Goal: Book appointment/travel/reservation

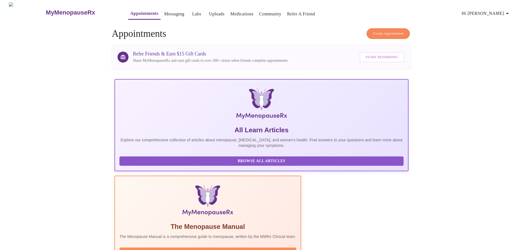
scroll to position [82, 0]
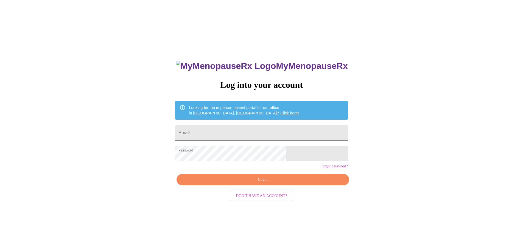
drag, startPoint x: 217, startPoint y: 132, endPoint x: 225, endPoint y: 130, distance: 8.4
click at [217, 132] on input "Email" at bounding box center [261, 132] width 172 height 15
type input "[EMAIL_ADDRESS][DOMAIN_NAME]"
click at [260, 183] on span "Login" at bounding box center [263, 179] width 160 height 7
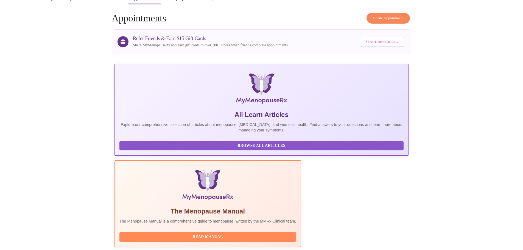
scroll to position [82, 0]
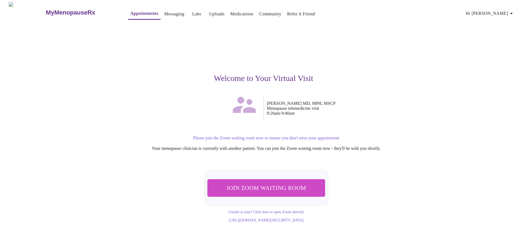
click at [263, 186] on span "Join Zoom Waiting Room" at bounding box center [266, 188] width 103 height 10
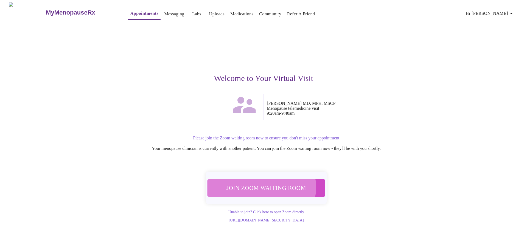
click at [262, 185] on span "Join Zoom Waiting Room" at bounding box center [267, 188] width 104 height 10
click at [267, 189] on span "Join Zoom Waiting Room" at bounding box center [266, 188] width 103 height 10
